Goal: Use online tool/utility

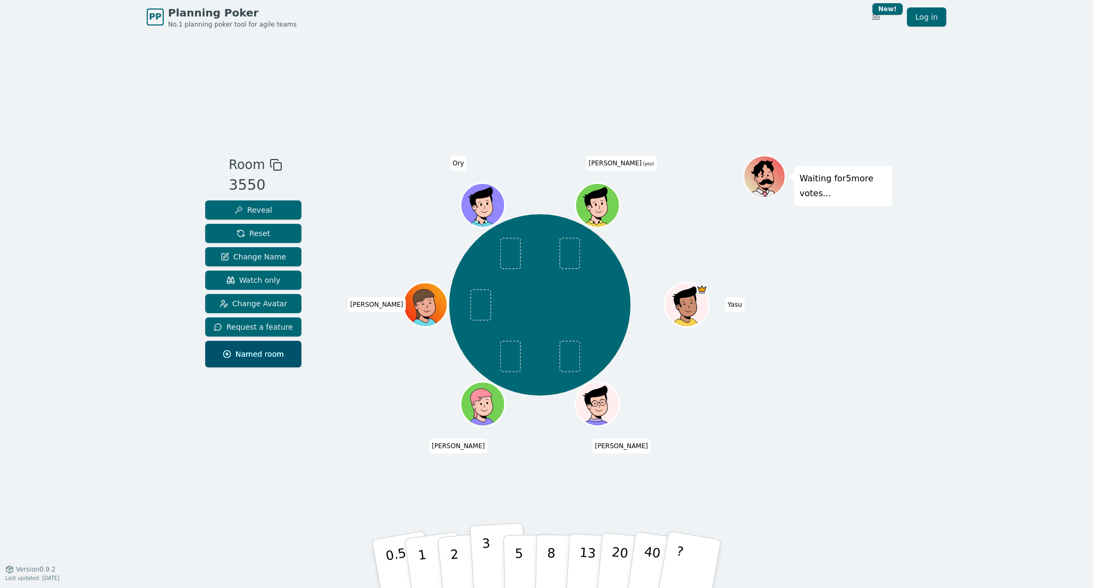
click at [485, 560] on p "3" at bounding box center [488, 565] width 12 height 58
click at [458, 555] on button "2" at bounding box center [466, 564] width 61 height 85
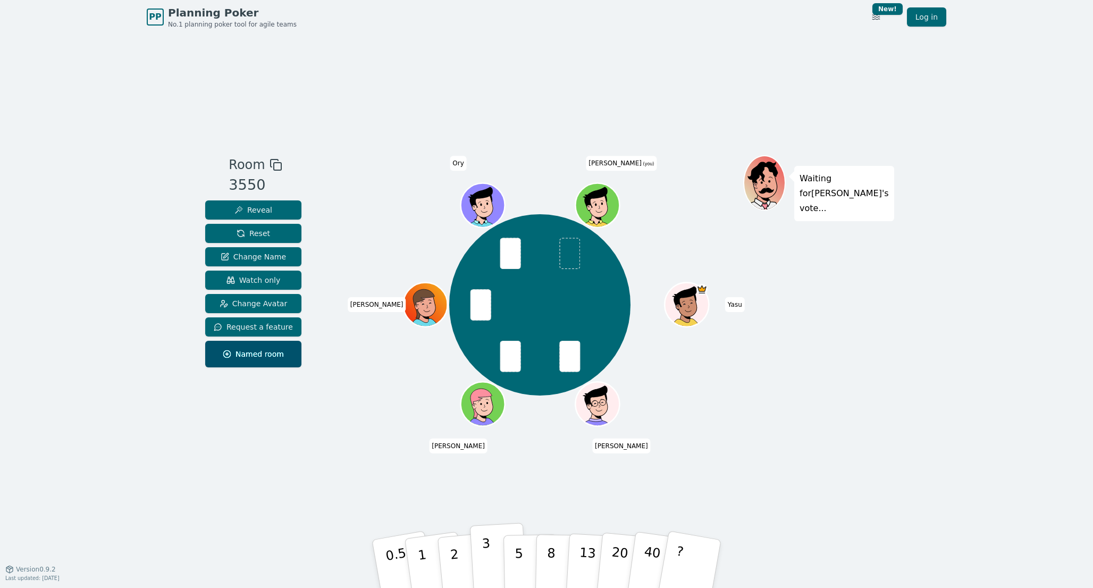
click at [481, 554] on button "3" at bounding box center [499, 563] width 58 height 83
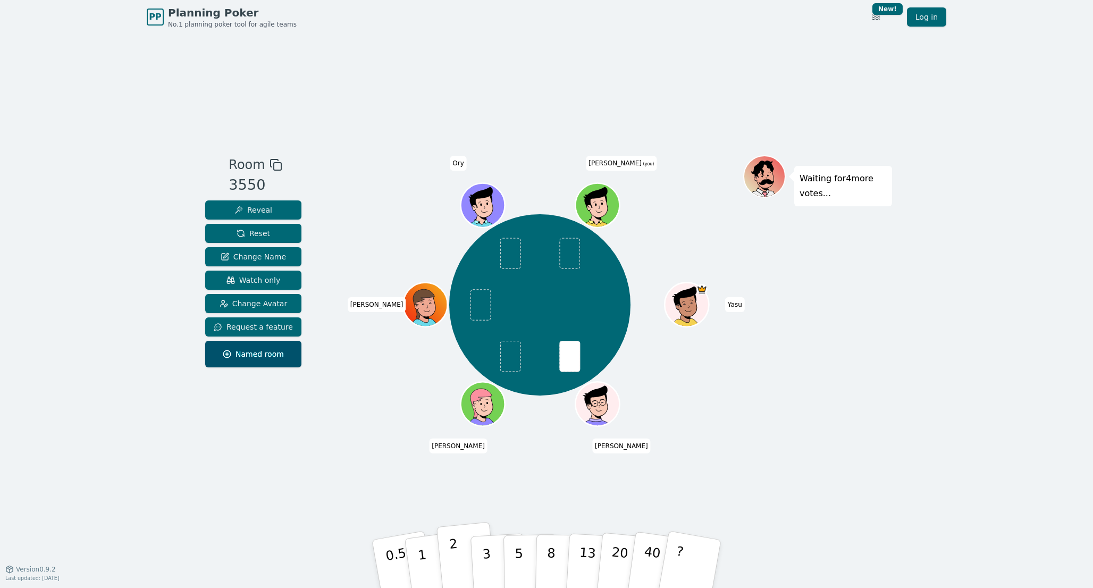
click at [452, 562] on p "2" at bounding box center [456, 565] width 14 height 58
click at [494, 541] on button "3" at bounding box center [499, 563] width 58 height 83
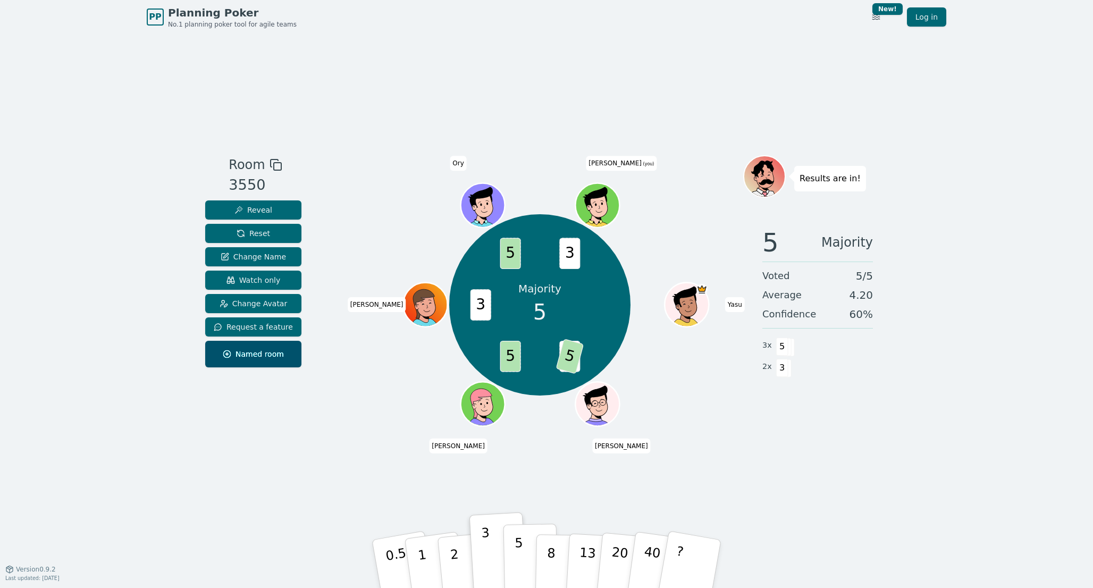
click at [516, 549] on p "5" at bounding box center [518, 563] width 9 height 57
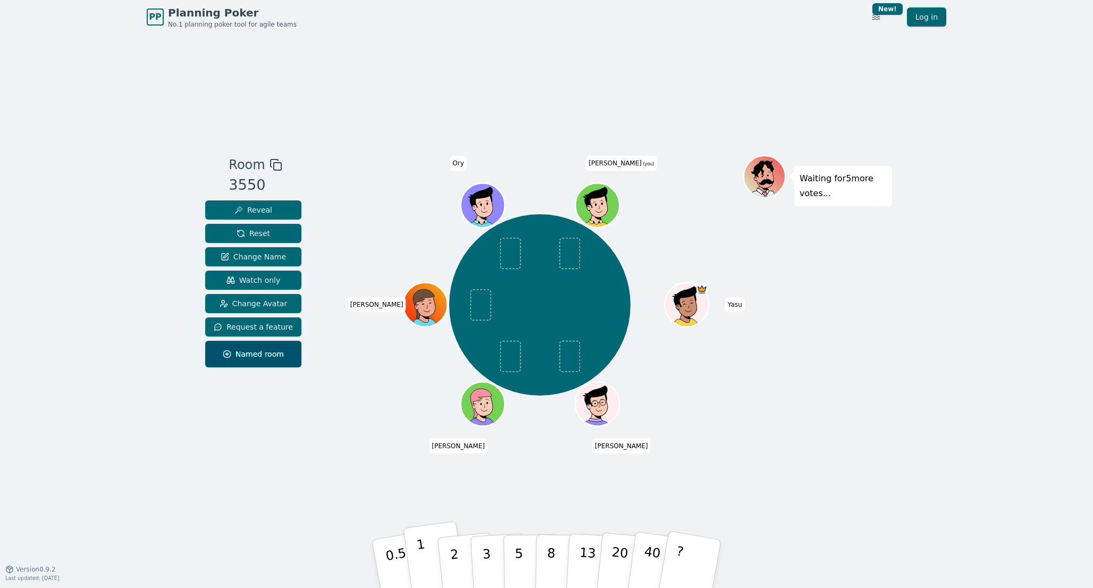
click at [428, 559] on button "1" at bounding box center [434, 564] width 63 height 86
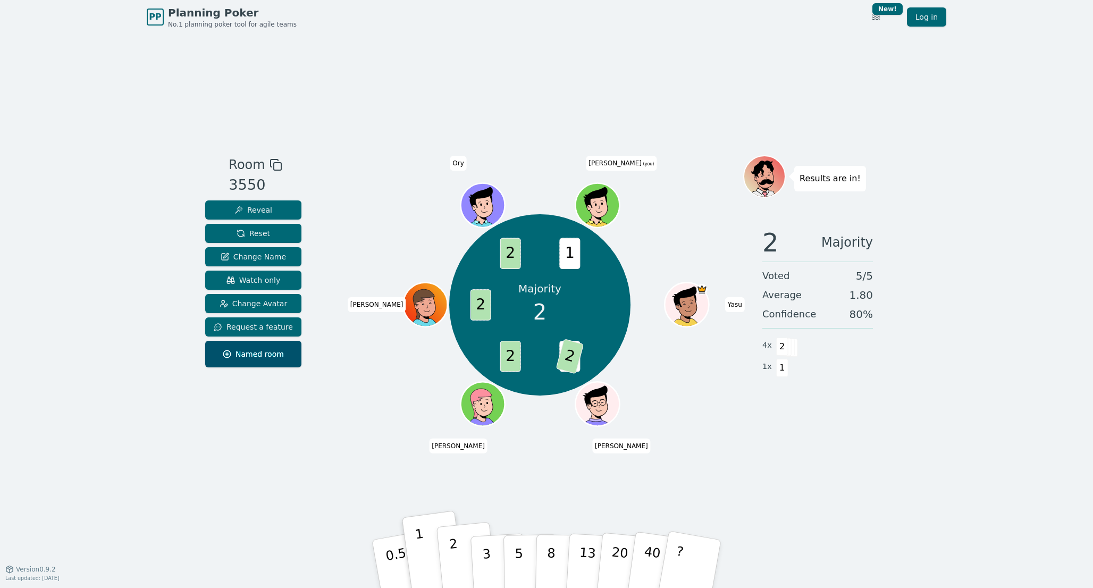
click at [452, 562] on p "2" at bounding box center [456, 565] width 14 height 58
